Goal: Task Accomplishment & Management: Use online tool/utility

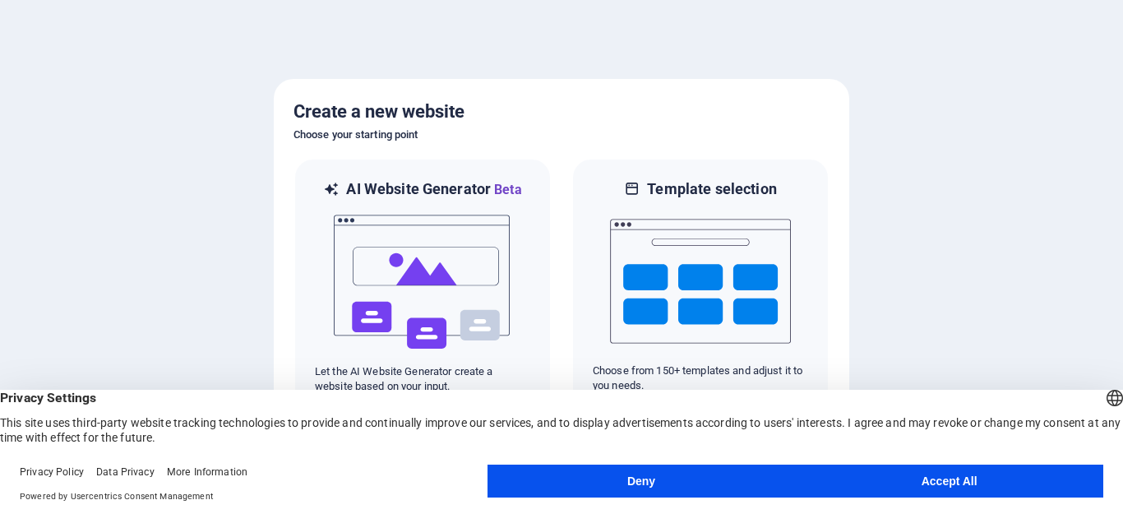
click at [943, 474] on button "Accept All" at bounding box center [949, 481] width 308 height 33
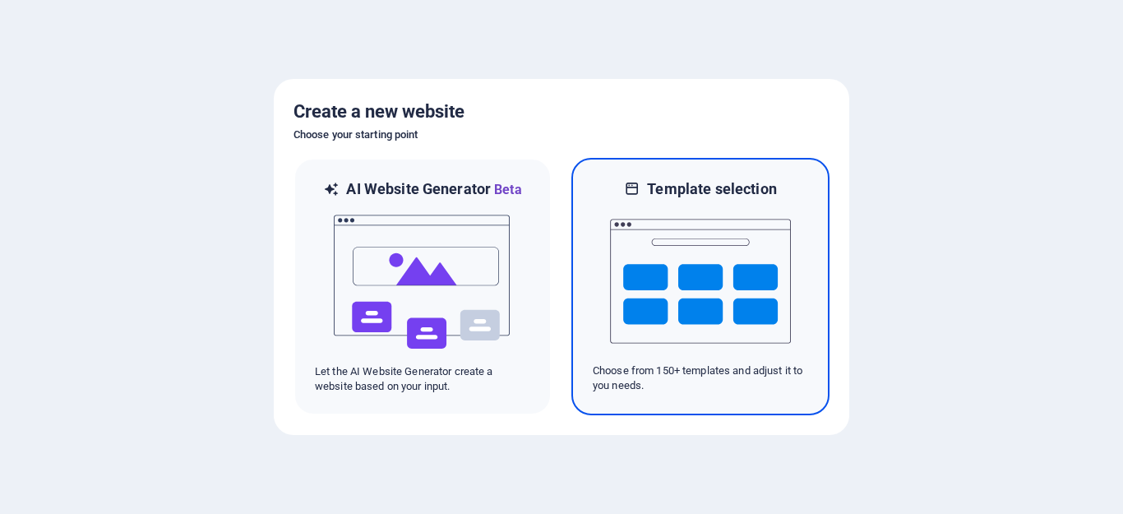
click at [718, 275] on img at bounding box center [700, 281] width 181 height 164
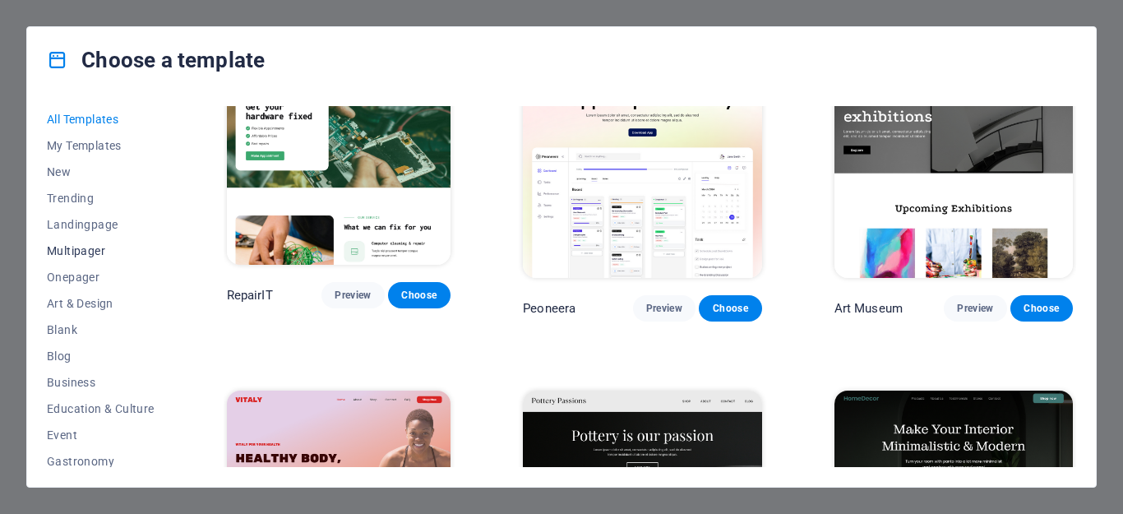
scroll to position [323, 0]
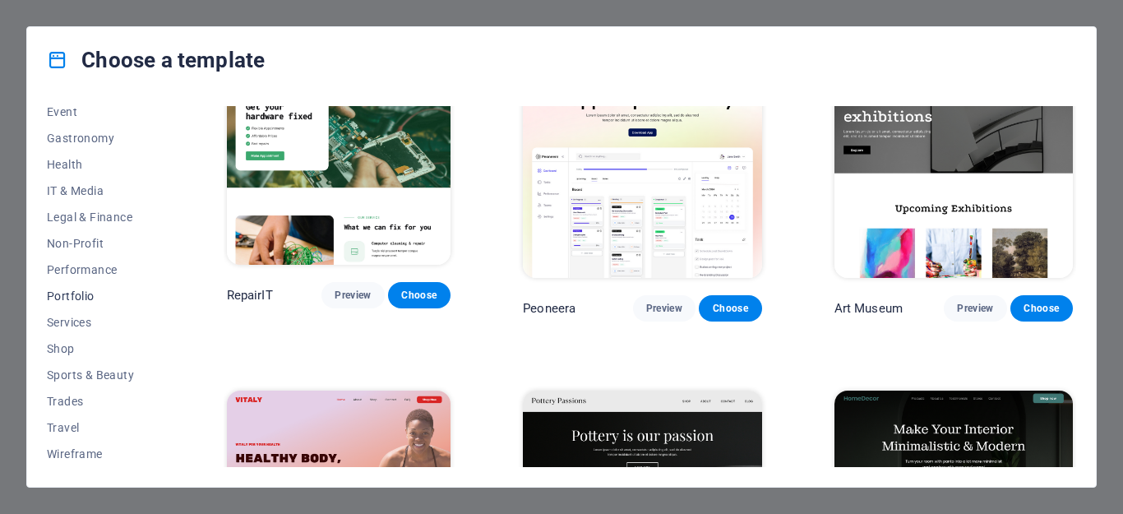
click at [72, 296] on span "Portfolio" at bounding box center [101, 295] width 108 height 13
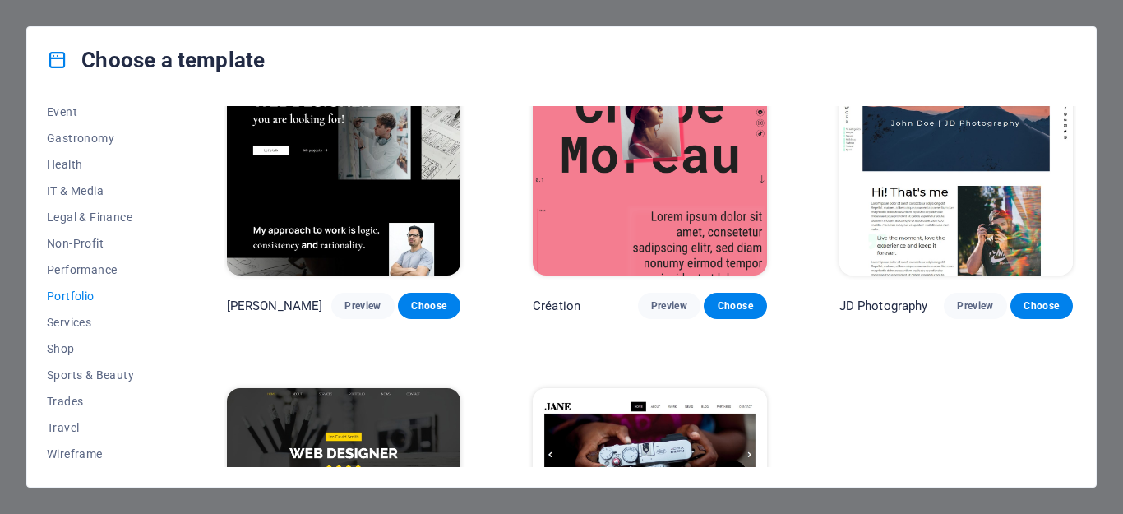
scroll to position [0, 0]
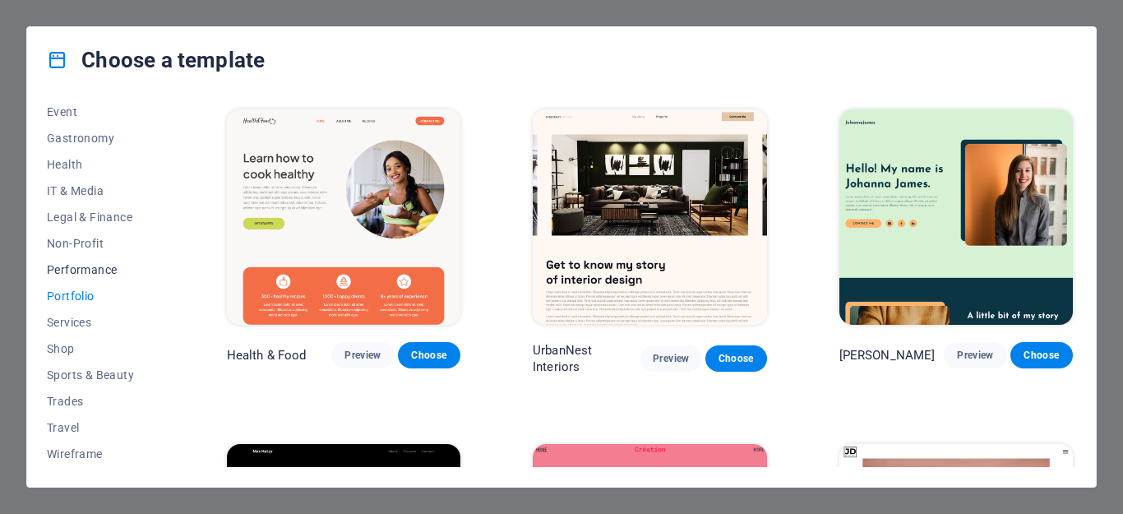
click at [76, 272] on span "Performance" at bounding box center [101, 269] width 108 height 13
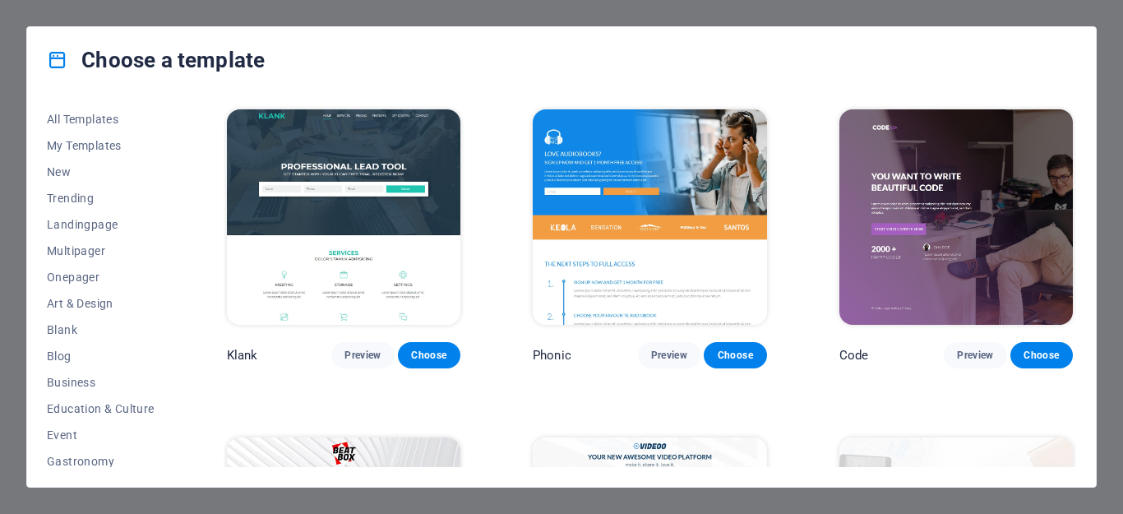
scroll to position [323, 0]
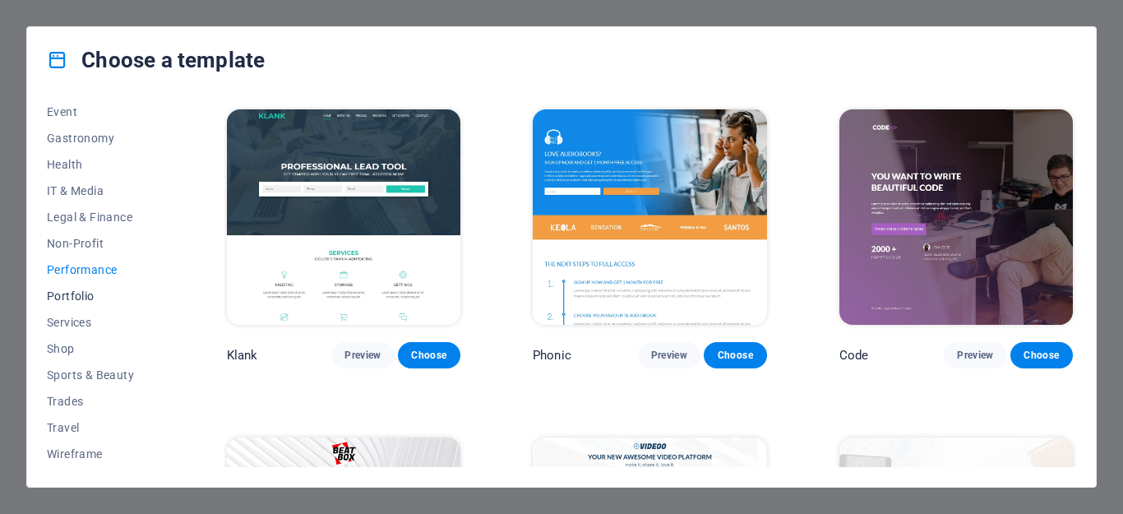
click at [71, 298] on span "Portfolio" at bounding box center [101, 295] width 108 height 13
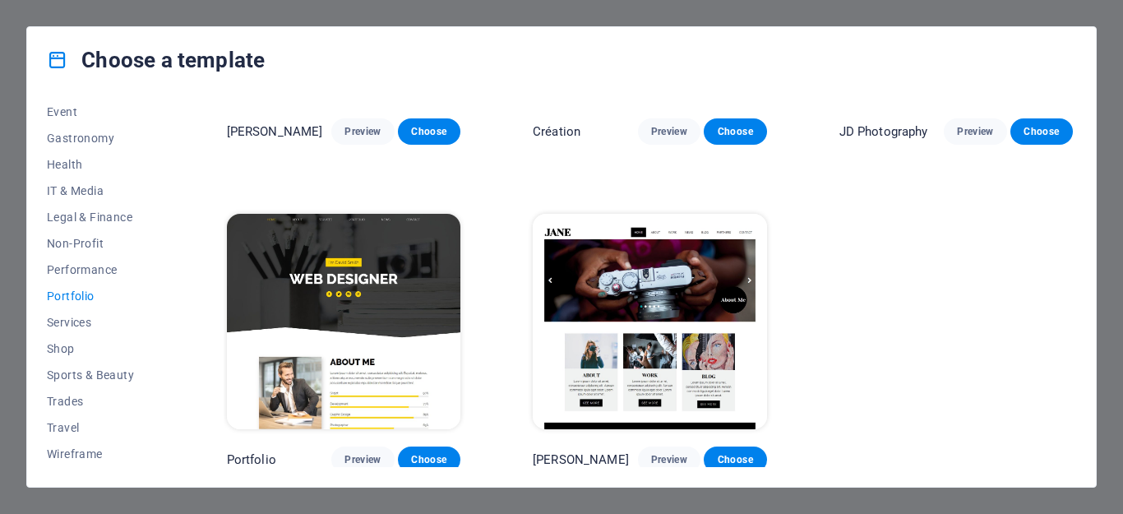
scroll to position [0, 0]
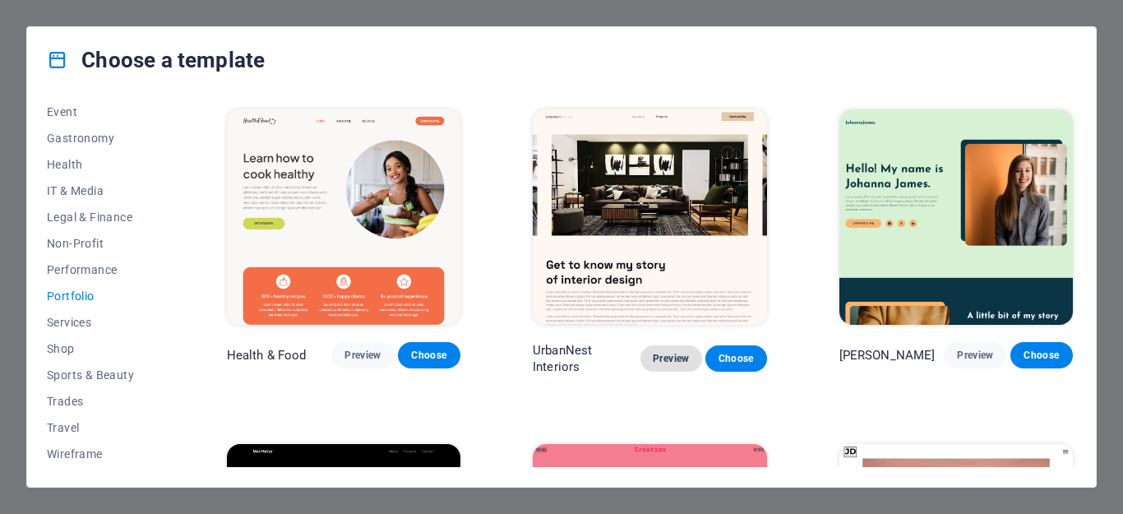
click at [666, 356] on span "Preview" at bounding box center [671, 358] width 35 height 13
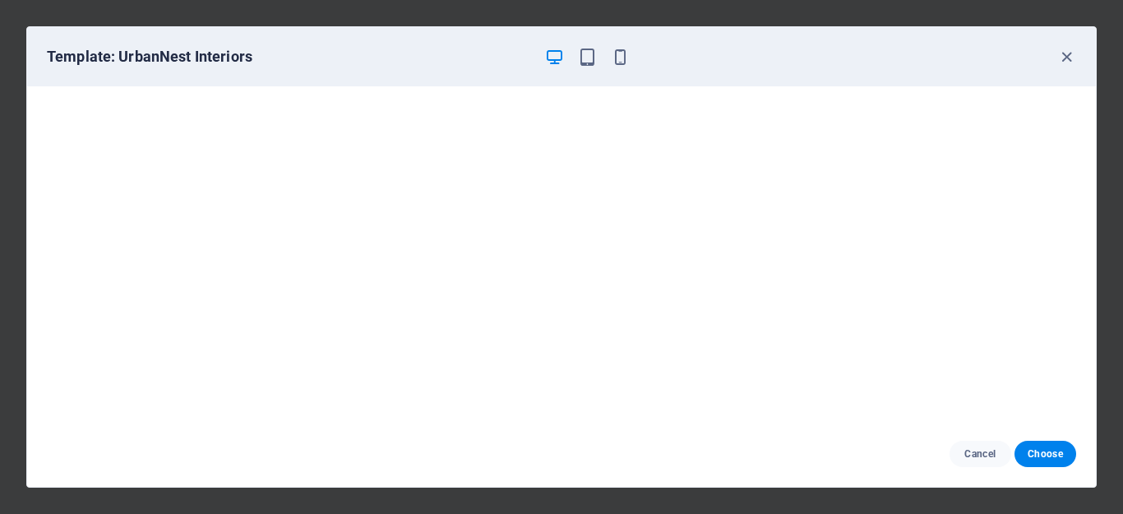
scroll to position [4, 0]
click at [1067, 55] on icon "button" at bounding box center [1066, 57] width 19 height 19
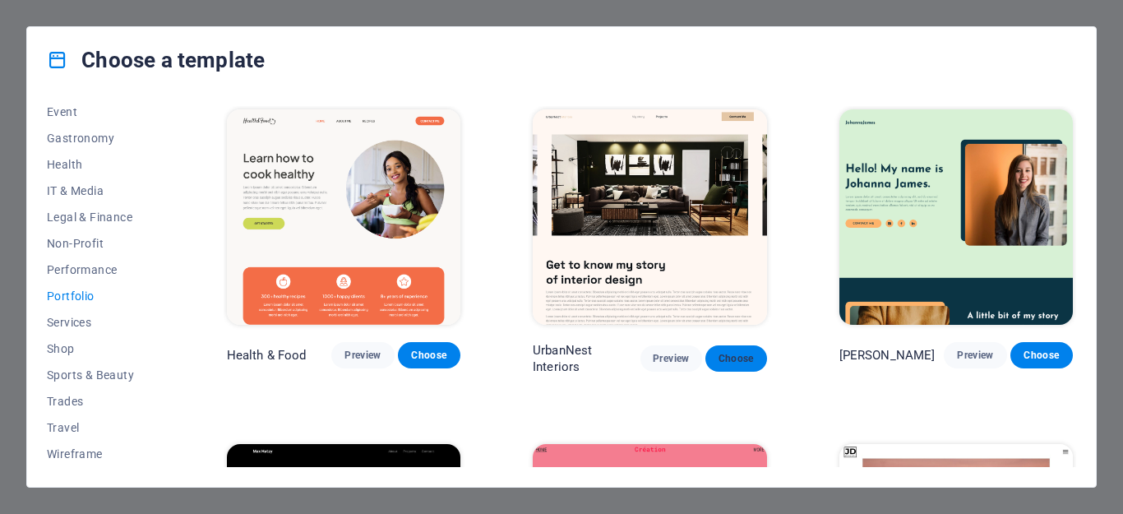
click at [737, 354] on span "Choose" at bounding box center [736, 358] width 35 height 13
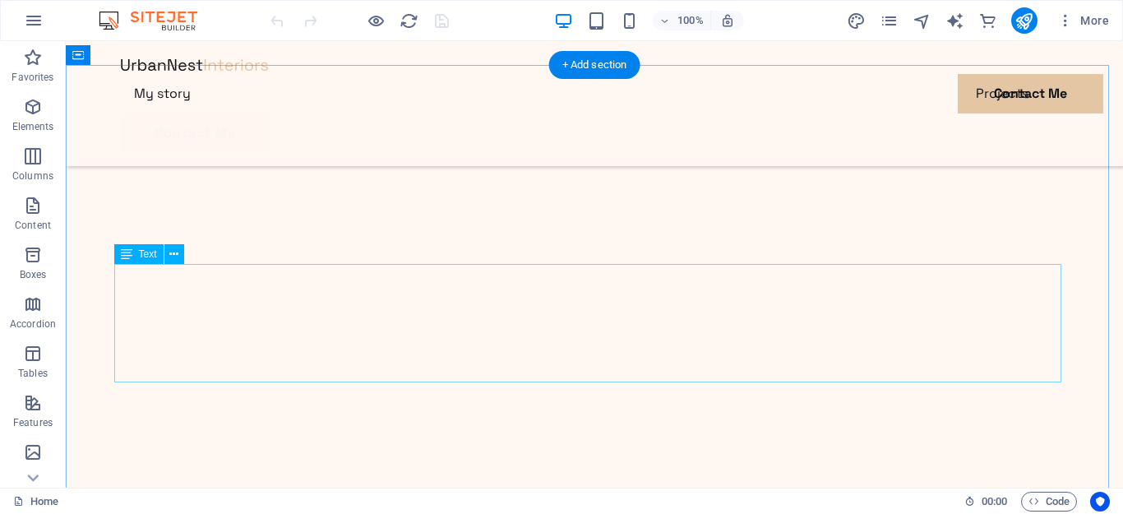
scroll to position [1151, 0]
click at [171, 253] on icon at bounding box center [173, 254] width 9 height 17
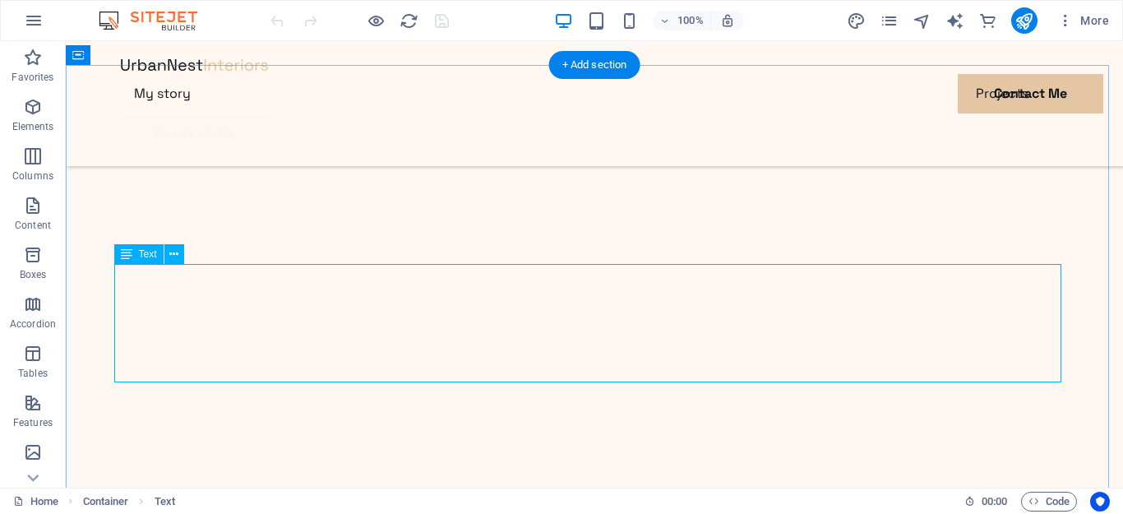
drag, startPoint x: 396, startPoint y: 339, endPoint x: 96, endPoint y: 358, distance: 300.7
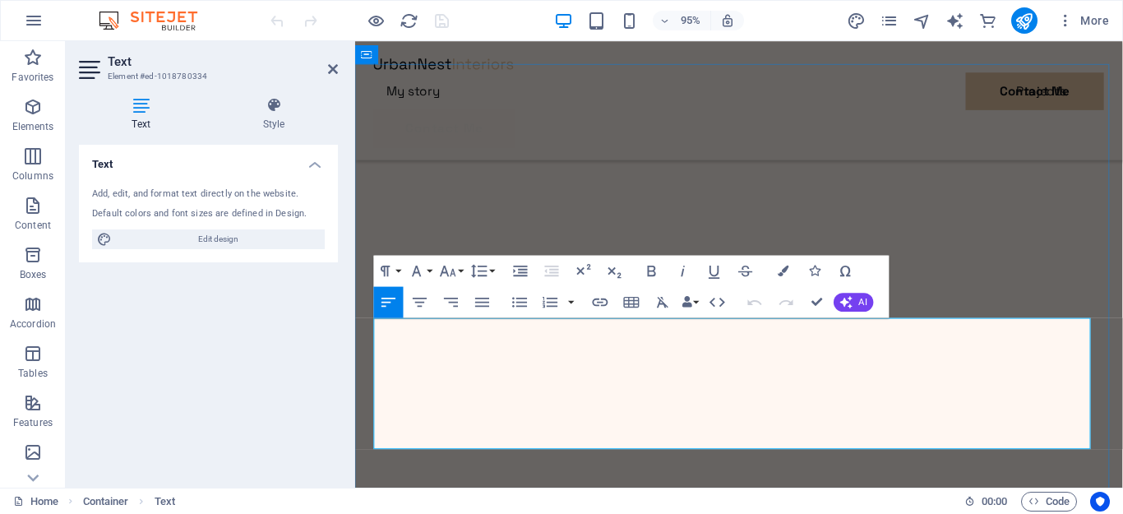
scroll to position [1035, 0]
click at [336, 65] on icon at bounding box center [333, 68] width 10 height 13
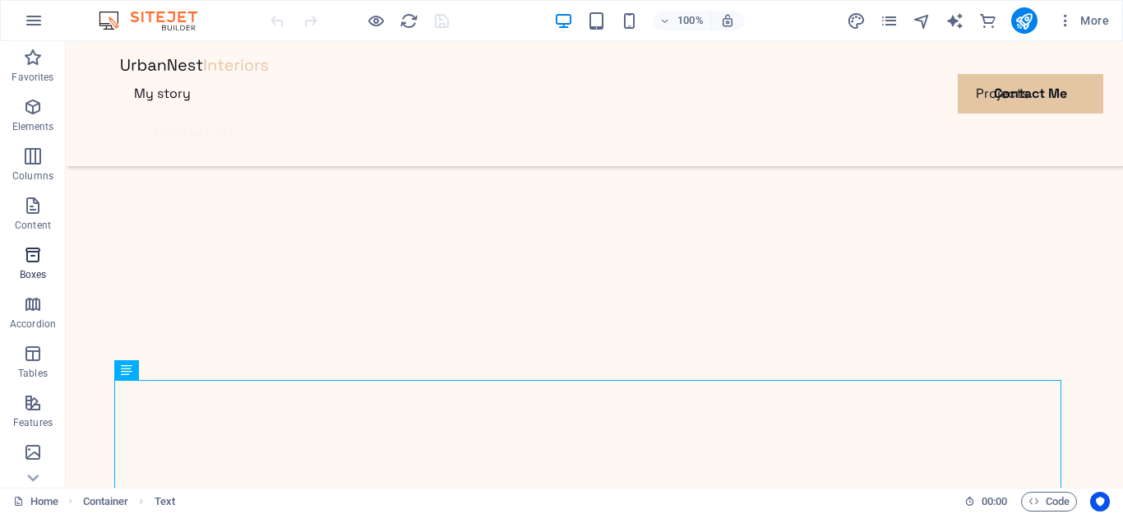
scroll to position [343, 0]
click at [34, 318] on span "Forms" at bounding box center [33, 316] width 66 height 39
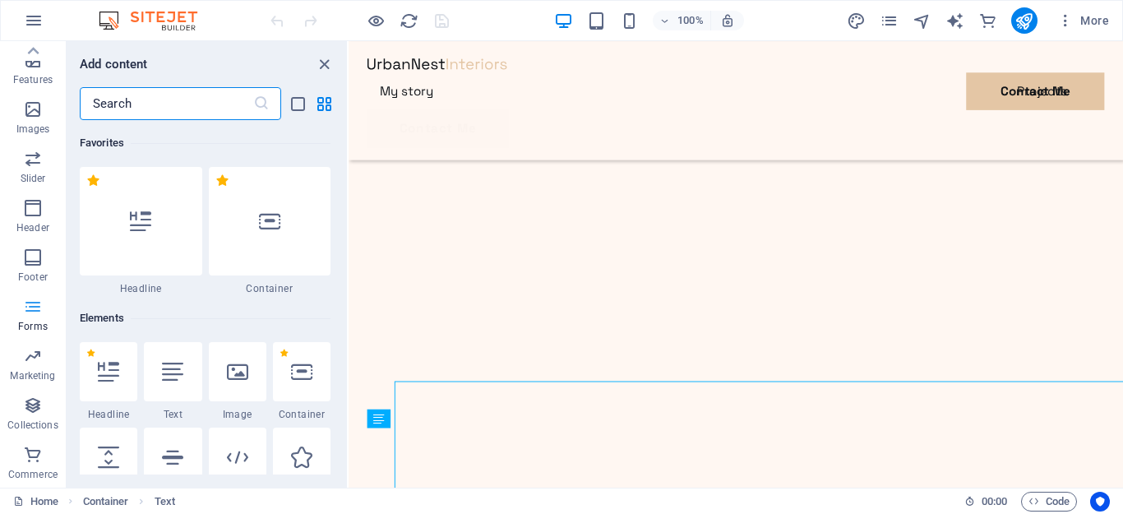
click at [34, 317] on span "Forms" at bounding box center [33, 316] width 66 height 39
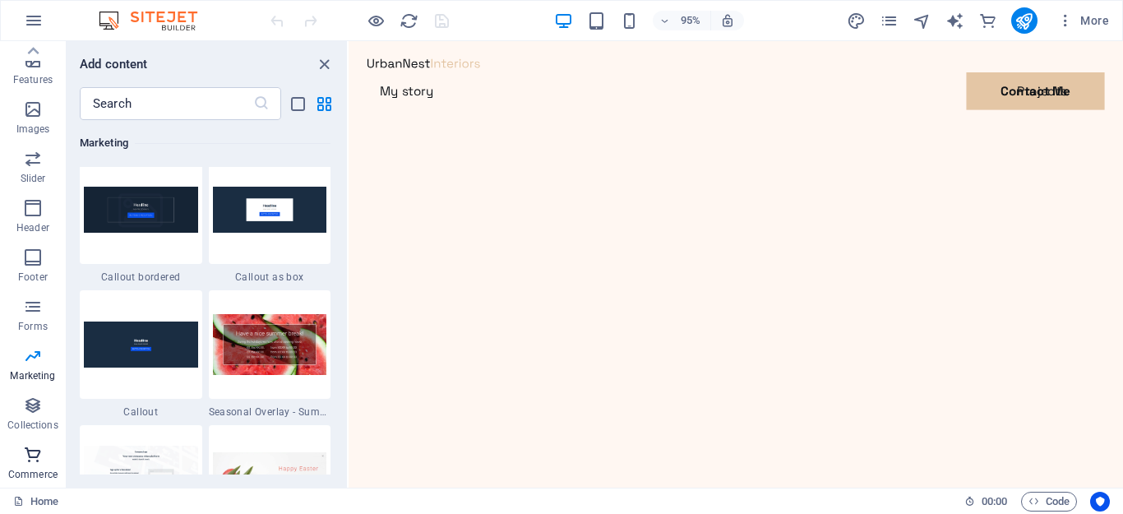
click at [25, 462] on icon "button" at bounding box center [33, 455] width 20 height 20
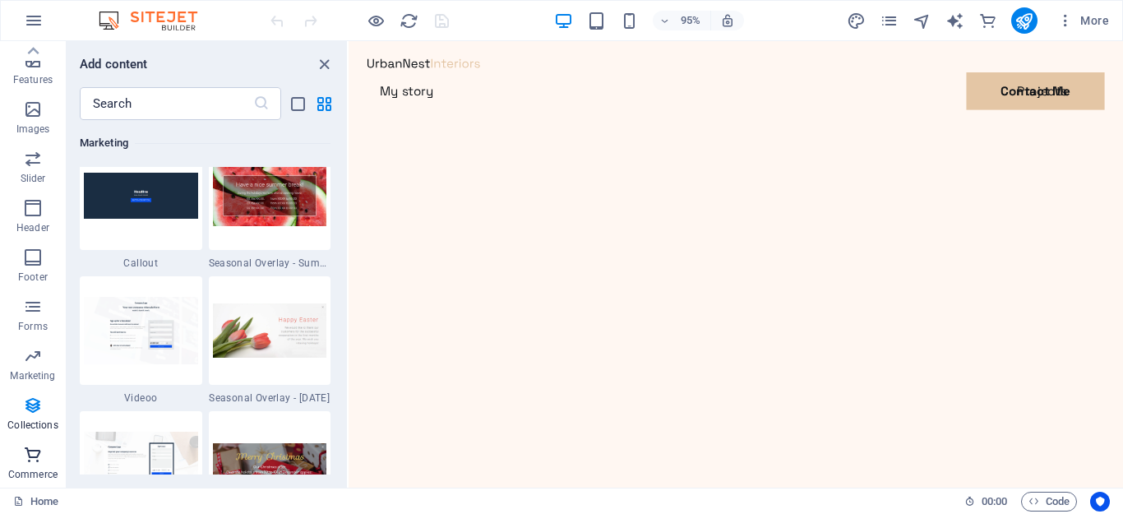
scroll to position [15844, 0]
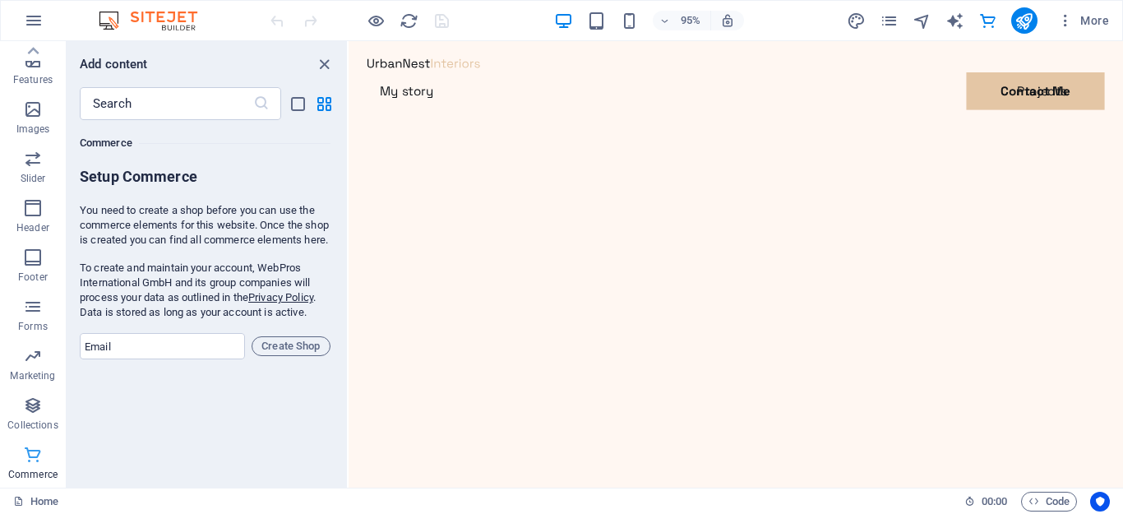
click at [38, 456] on icon "button" at bounding box center [33, 455] width 20 height 20
drag, startPoint x: 323, startPoint y: 65, endPoint x: 250, endPoint y: 220, distance: 171.0
click at [250, 220] on div "Add content ​ Favorites 1 Star Headline 1 Star Container Elements 1 Star Headli…" at bounding box center [207, 264] width 280 height 446
click at [289, 353] on span "Create Shop" at bounding box center [291, 346] width 64 height 20
click at [140, 353] on input "email" at bounding box center [162, 346] width 165 height 26
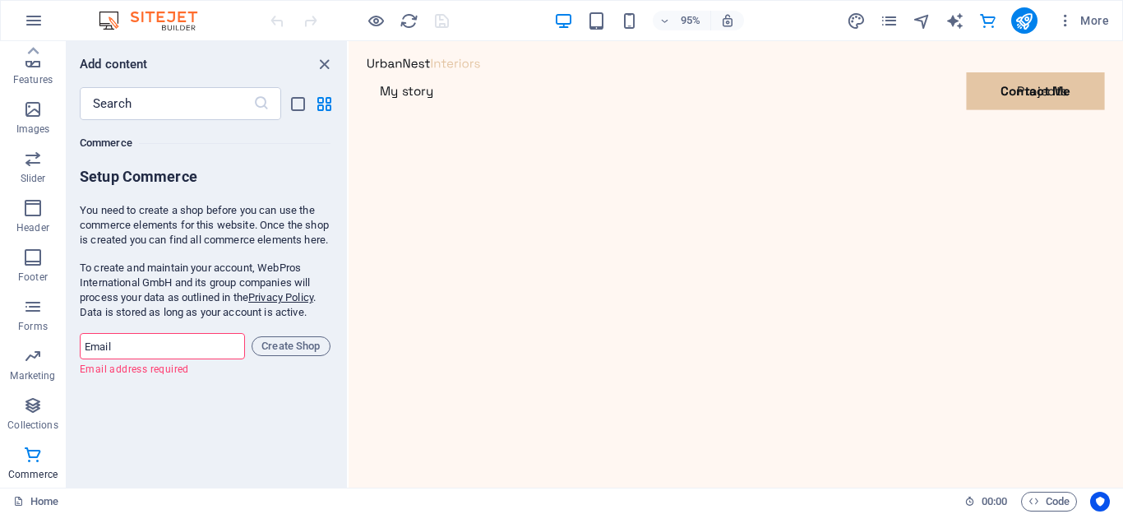
type input "kamruzzaman245@gmail.com"
click at [303, 346] on span "Create Shop" at bounding box center [291, 346] width 64 height 20
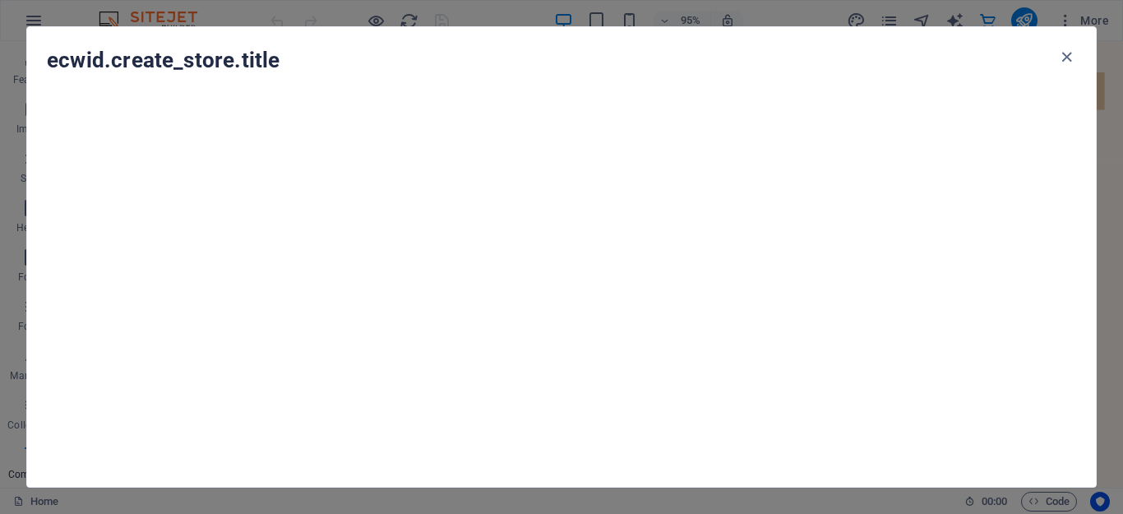
click at [1068, 56] on icon "button" at bounding box center [1066, 57] width 19 height 19
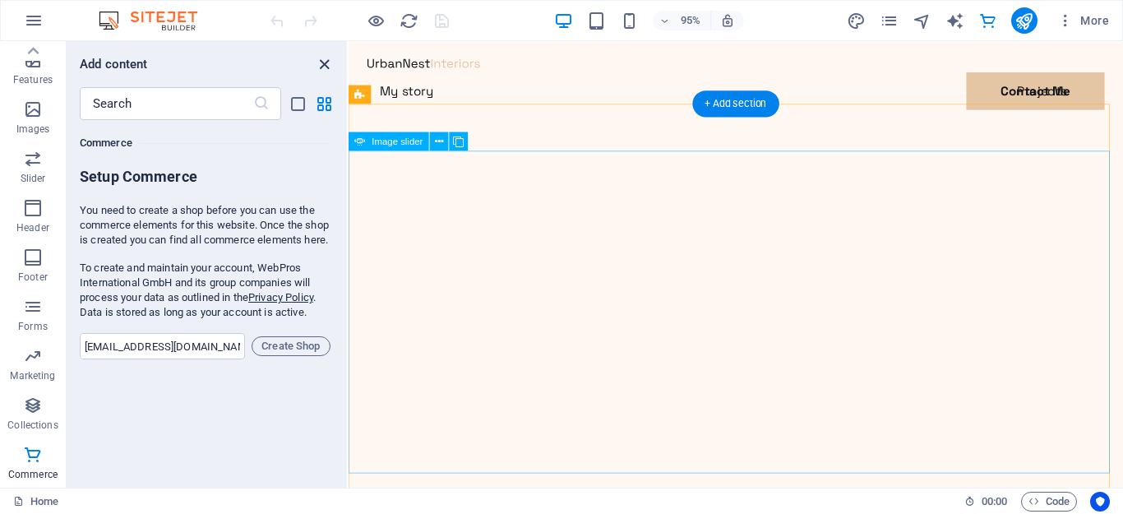
click at [322, 62] on icon "close panel" at bounding box center [324, 64] width 19 height 19
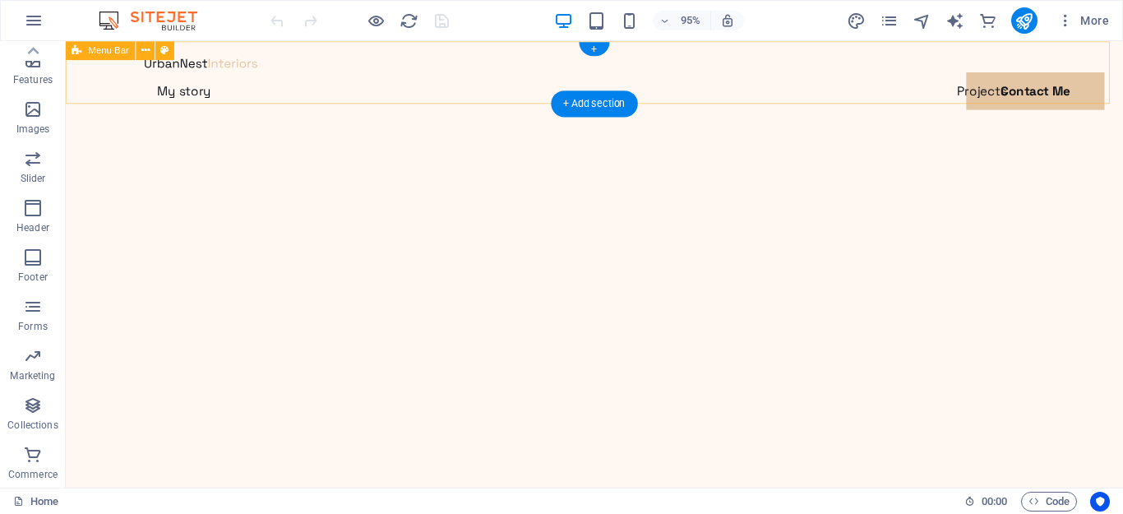
click at [322, 67] on div "Menu My story Projects Contact Me Contact Me" at bounding box center [622, 103] width 1113 height 125
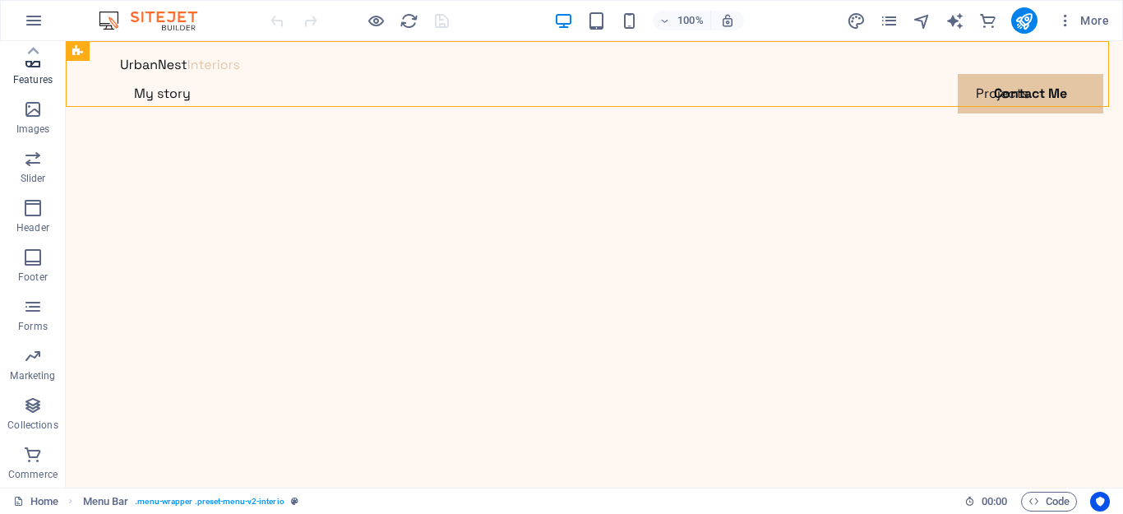
scroll to position [0, 0]
click at [35, 126] on p "Elements" at bounding box center [33, 126] width 42 height 13
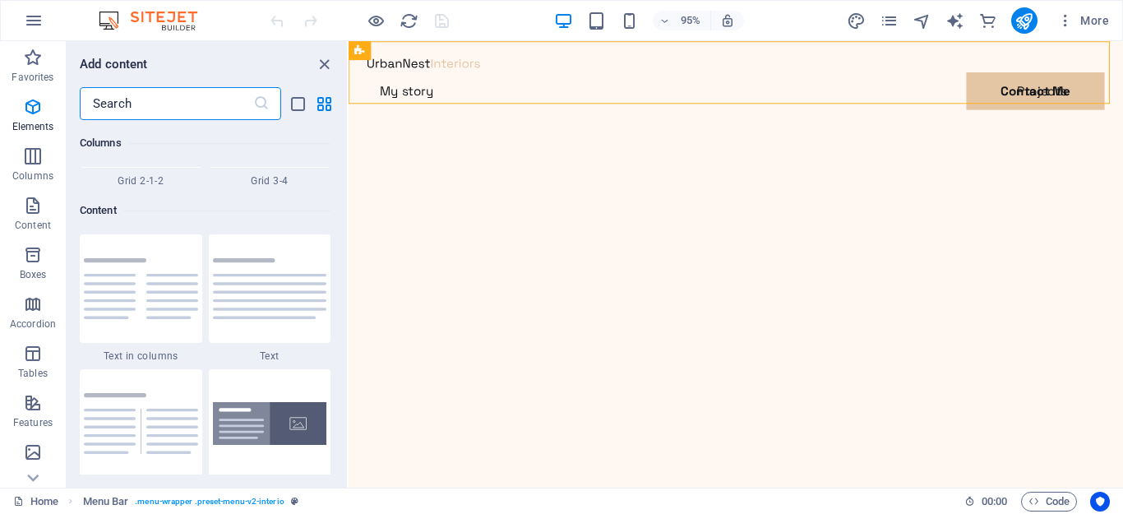
scroll to position [175, 0]
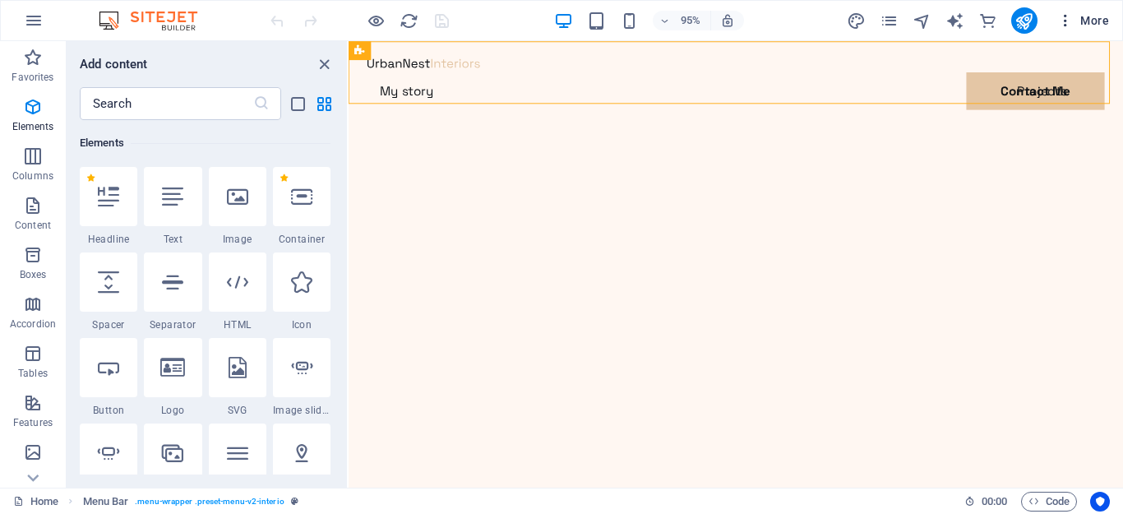
click at [1098, 19] on span "More" at bounding box center [1083, 20] width 52 height 16
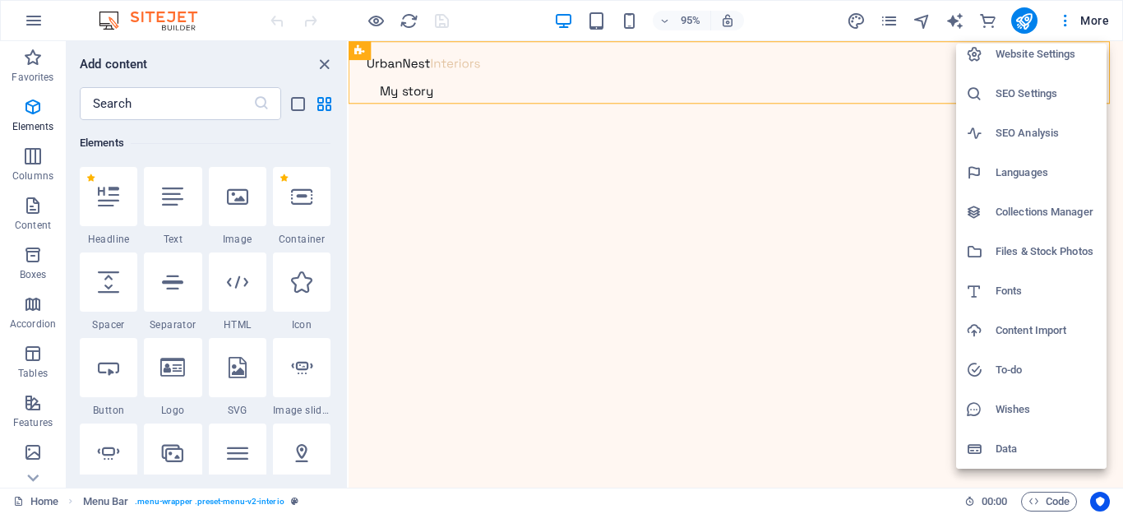
scroll to position [0, 0]
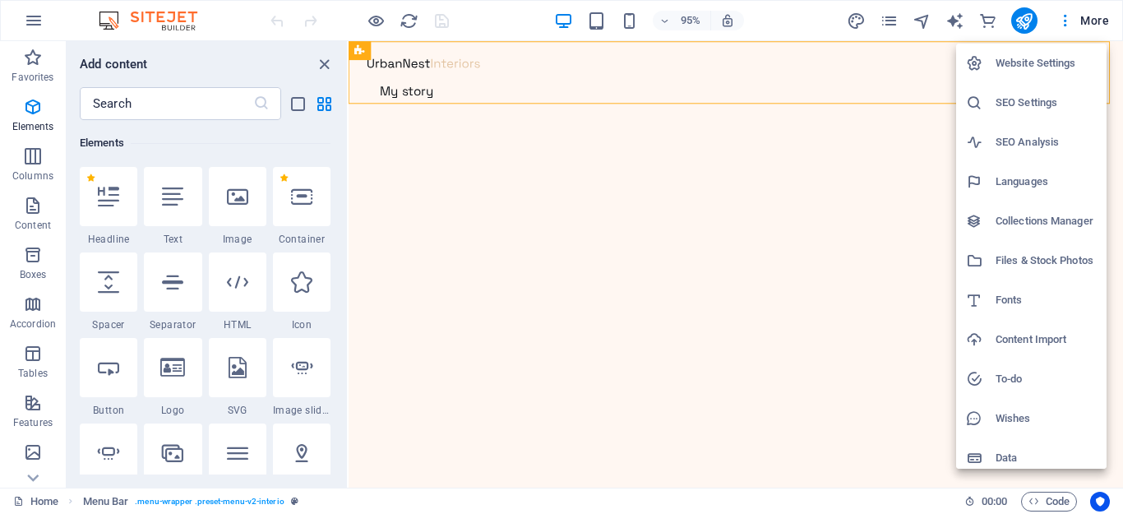
click at [39, 18] on div at bounding box center [561, 257] width 1123 height 514
